Goal: Navigation & Orientation: Find specific page/section

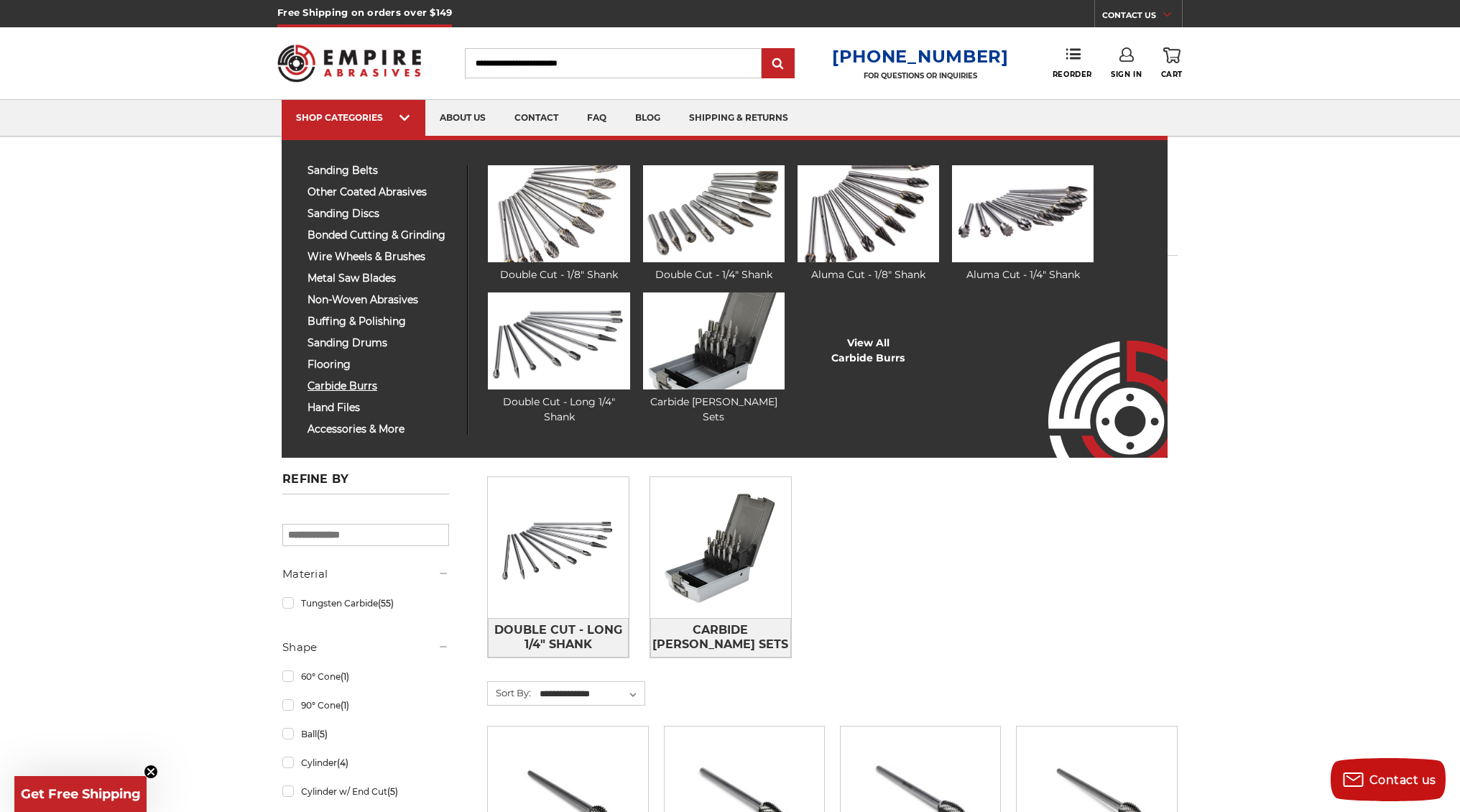
click at [348, 384] on span "carbide burrs" at bounding box center [382, 386] width 149 height 11
